Goal: Entertainment & Leisure: Consume media (video, audio)

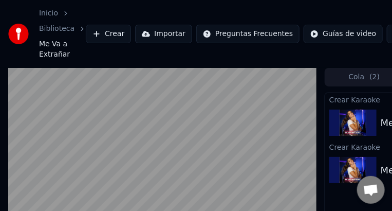
scroll to position [43, 0]
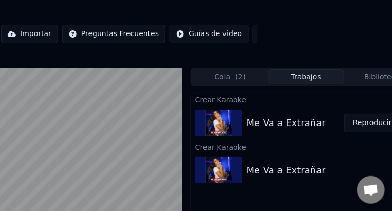
scroll to position [0, 135]
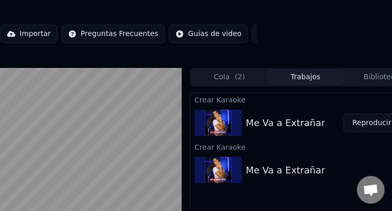
click at [382, 123] on button "Reproducir" at bounding box center [372, 123] width 57 height 18
click at [367, 123] on button "Reproducir" at bounding box center [372, 123] width 57 height 18
click at [136, 151] on video at bounding box center [28, 155] width 308 height 174
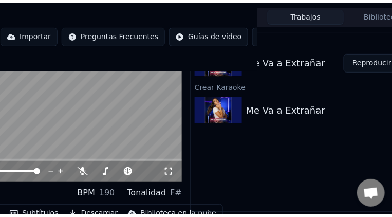
scroll to position [64, 135]
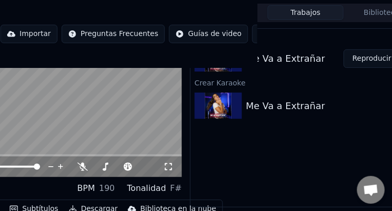
click at [165, 166] on icon at bounding box center [168, 166] width 10 height 8
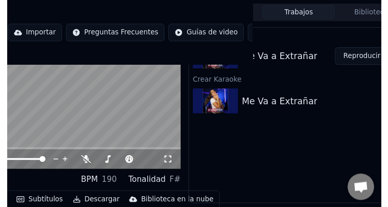
scroll to position [0, 135]
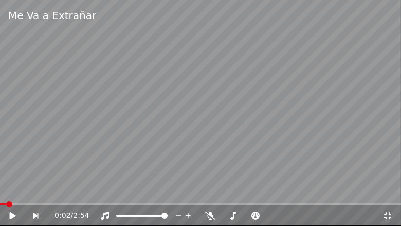
click at [147, 125] on video at bounding box center [200, 113] width 401 height 226
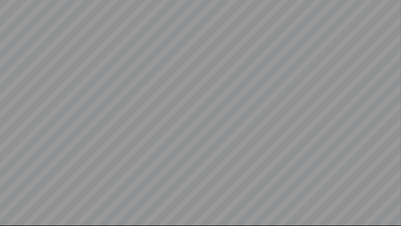
click at [386, 124] on video at bounding box center [200, 113] width 401 height 226
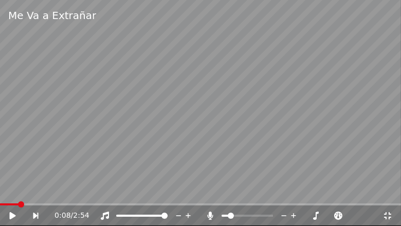
click at [229, 210] on span at bounding box center [246, 215] width 51 height 2
click at [254, 81] on video at bounding box center [200, 113] width 401 height 226
click at [261, 210] on span at bounding box center [252, 215] width 17 height 2
click at [235, 210] on span at bounding box center [246, 215] width 51 height 2
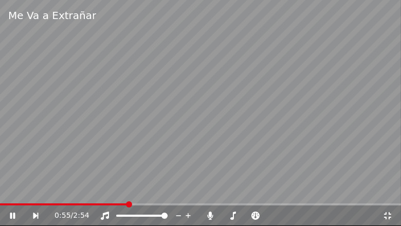
click at [217, 210] on div "0:55 / 2:54" at bounding box center [218, 215] width 328 height 10
click at [241, 210] on span at bounding box center [246, 215] width 51 height 2
click at [317, 114] on video at bounding box center [200, 113] width 401 height 226
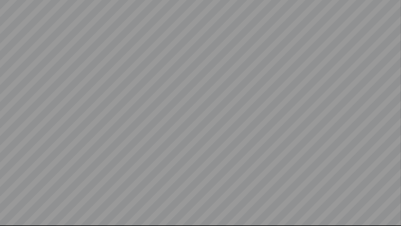
click at [194, 97] on video at bounding box center [200, 113] width 401 height 226
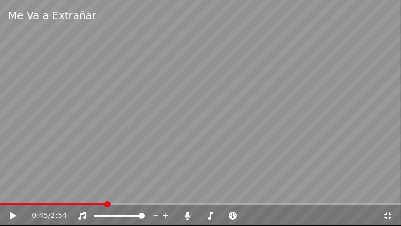
click at [194, 97] on video at bounding box center [200, 113] width 401 height 226
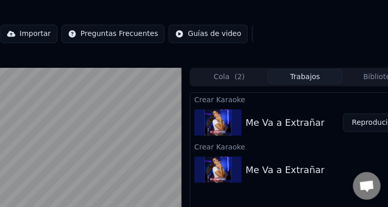
click at [132, 156] on video at bounding box center [28, 155] width 308 height 174
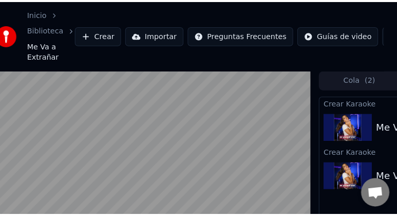
scroll to position [0, 12]
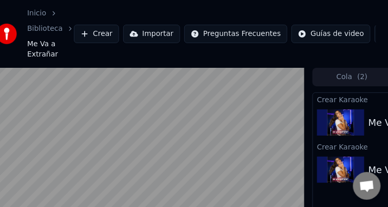
click at [102, 31] on button "Crear" at bounding box center [96, 34] width 45 height 18
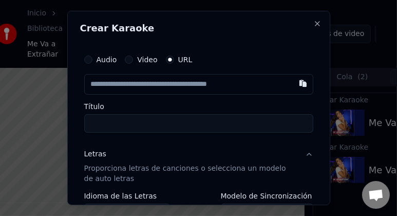
click at [149, 84] on input "text" at bounding box center [198, 84] width 229 height 21
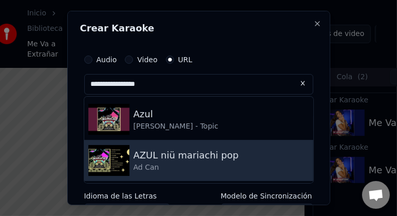
click at [107, 153] on img at bounding box center [108, 160] width 41 height 31
type input "**********"
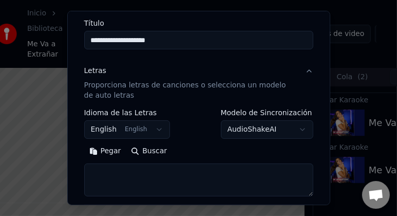
scroll to position [98, 0]
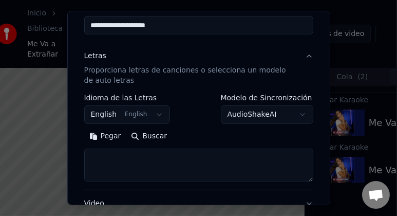
click at [147, 111] on button "English English" at bounding box center [127, 114] width 86 height 18
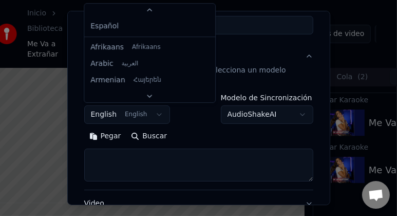
scroll to position [82, 0]
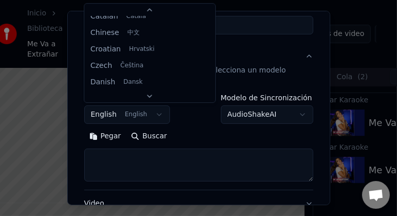
click at [142, 14] on div at bounding box center [149, 10] width 131 height 12
select select "**"
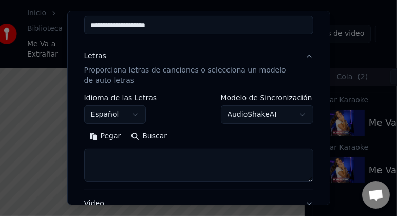
click at [110, 136] on button "Pegar" at bounding box center [105, 136] width 42 height 16
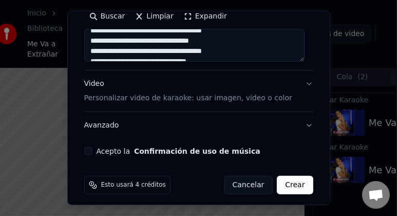
scroll to position [223, 0]
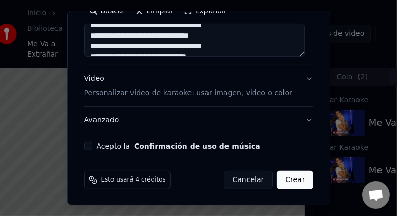
click at [151, 94] on p "Personalizar video de karaoke: usar imagen, video o color" at bounding box center [188, 93] width 208 height 10
type textarea "**********"
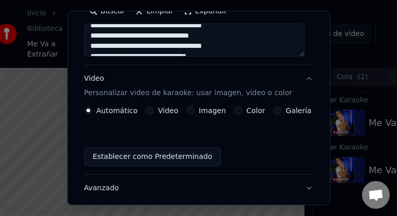
scroll to position [184, 0]
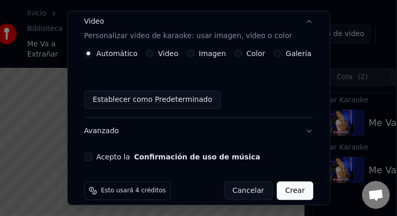
click at [252, 52] on label "Color" at bounding box center [256, 53] width 19 height 7
click at [242, 52] on button "Color" at bounding box center [238, 53] width 8 height 8
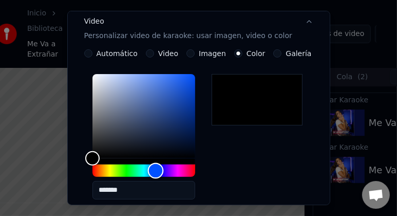
click at [155, 167] on div "Hue" at bounding box center [143, 170] width 103 height 12
type input "*******"
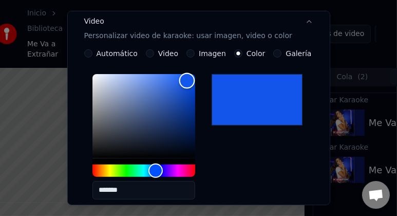
click at [186, 80] on div "Color" at bounding box center [143, 116] width 103 height 84
click at [301, 23] on button "Video Personalizar video de karaoke: usar imagen, video o color" at bounding box center [198, 28] width 229 height 41
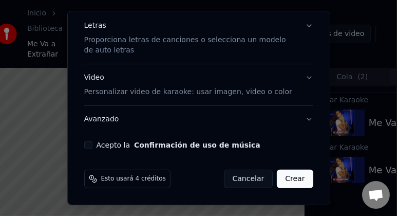
scroll to position [127, 0]
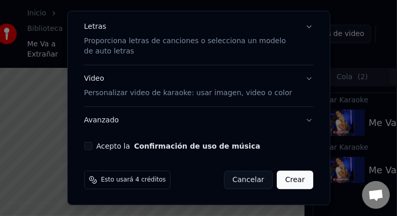
click at [275, 42] on p "Proporciona letras de canciones o selecciona un modelo de auto letras" at bounding box center [190, 46] width 213 height 21
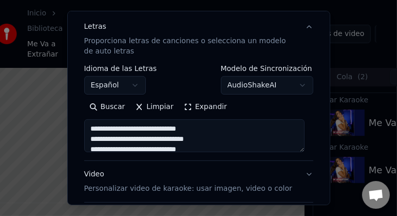
click at [223, 140] on textarea at bounding box center [194, 135] width 221 height 33
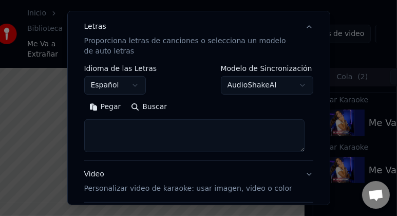
click at [108, 107] on button "Pegar" at bounding box center [105, 107] width 42 height 16
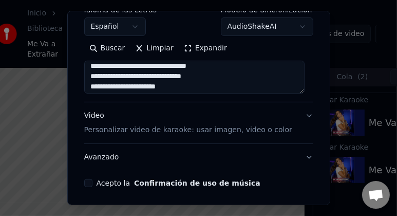
scroll to position [223, 0]
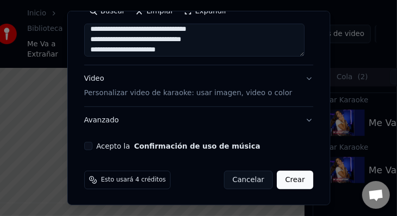
click at [300, 80] on button "Video Personalizar video de karaoke: usar imagen, video o color" at bounding box center [198, 85] width 229 height 41
type textarea "**********"
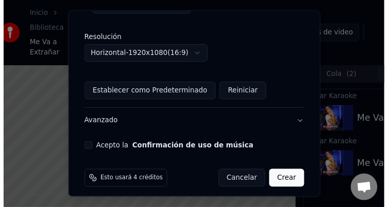
scroll to position [375, 0]
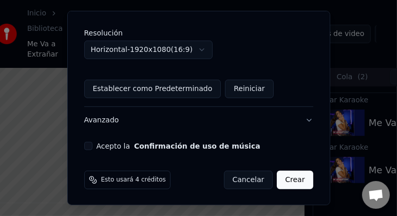
click at [85, 146] on button "Acepto la Confirmación de uso de música" at bounding box center [88, 146] width 8 height 8
click at [290, 183] on button "Crear" at bounding box center [295, 180] width 36 height 18
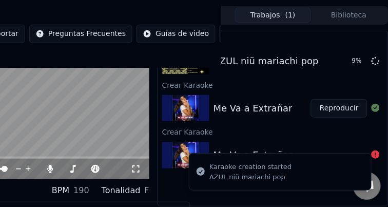
scroll to position [0, 167]
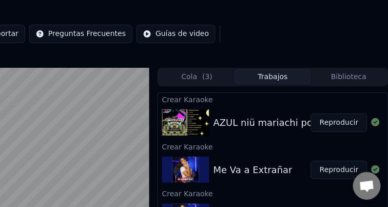
click at [342, 121] on button "Reproducir" at bounding box center [339, 123] width 57 height 18
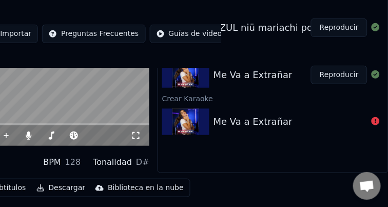
scroll to position [96, 167]
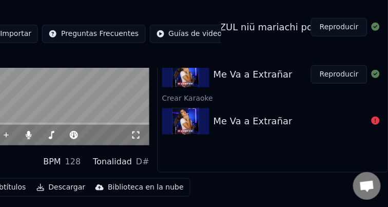
click at [138, 137] on icon at bounding box center [136, 135] width 10 height 8
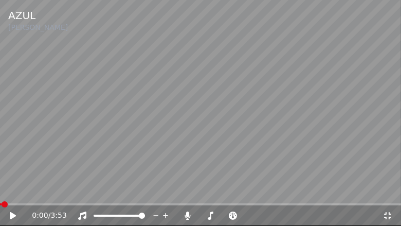
click at [15, 210] on icon at bounding box center [13, 215] width 6 height 7
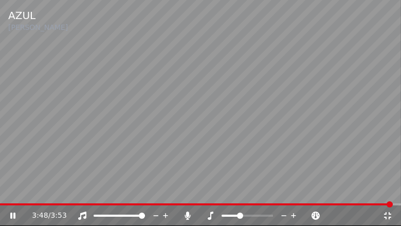
click at [244, 210] on span at bounding box center [246, 215] width 51 height 2
click at [10, 210] on icon at bounding box center [13, 215] width 6 height 7
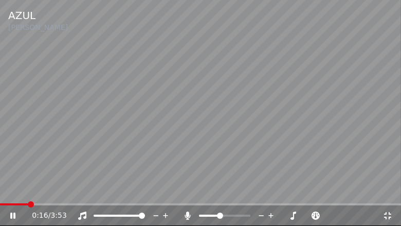
click at [190, 210] on icon at bounding box center [188, 215] width 6 height 8
click at [189, 210] on icon at bounding box center [187, 215] width 10 height 8
click at [114, 210] on div at bounding box center [128, 215] width 83 height 10
click at [114, 210] on span at bounding box center [103, 215] width 21 height 2
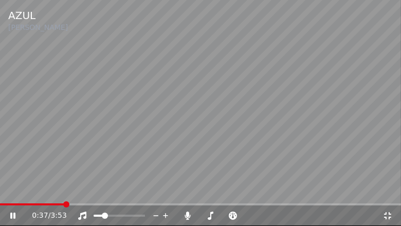
click at [103, 210] on span at bounding box center [97, 215] width 9 height 2
click at [143, 210] on span at bounding box center [118, 215] width 51 height 2
click at [389, 210] on icon at bounding box center [387, 215] width 10 height 8
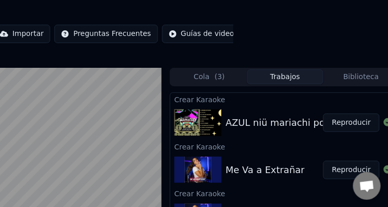
click at [348, 170] on button "Reproducir" at bounding box center [352, 170] width 57 height 18
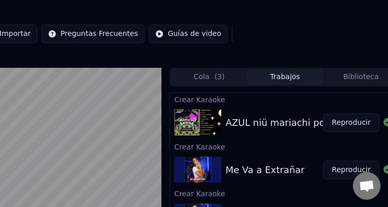
click at [165, 164] on div "Me Va a Extrañar BPM 190 Tonalidad F# Editar Video Audio Subtítulos Descargar B…" at bounding box center [39, 195] width 388 height 254
click at [148, 196] on video at bounding box center [8, 155] width 308 height 174
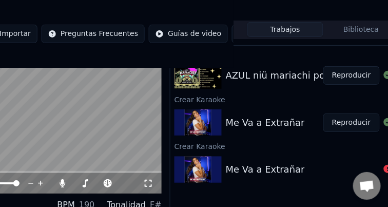
scroll to position [49, 155]
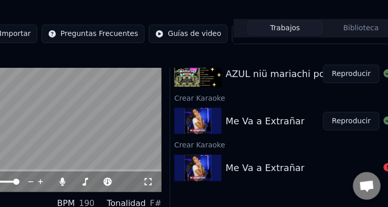
click at [148, 180] on icon at bounding box center [148, 182] width 10 height 8
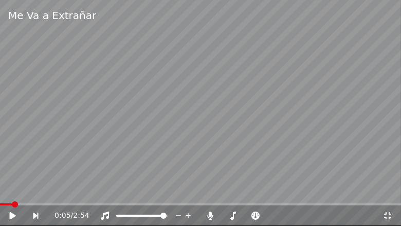
click at [133, 163] on video at bounding box center [200, 113] width 401 height 226
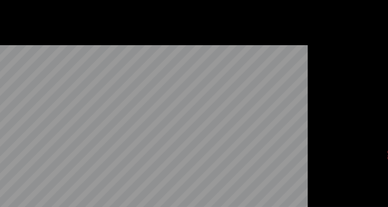
scroll to position [76, 155]
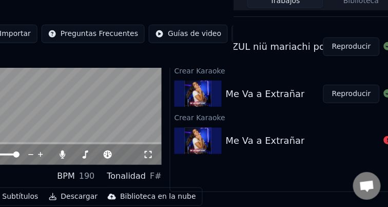
click at [88, 95] on video at bounding box center [8, 79] width 308 height 174
